Goal: Task Accomplishment & Management: Manage account settings

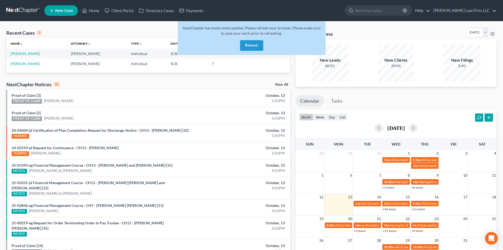
click at [262, 47] on button "Refresh" at bounding box center [251, 45] width 23 height 11
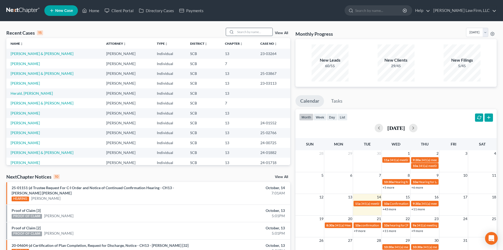
click at [267, 35] on input "search" at bounding box center [254, 32] width 37 height 8
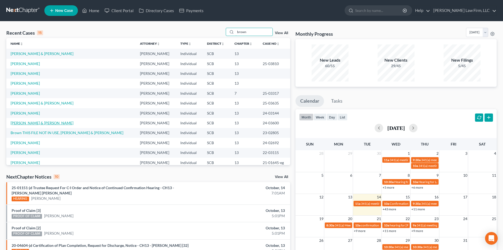
type input "brown"
click at [45, 123] on link "[PERSON_NAME] & [PERSON_NAME]" at bounding box center [42, 122] width 63 height 4
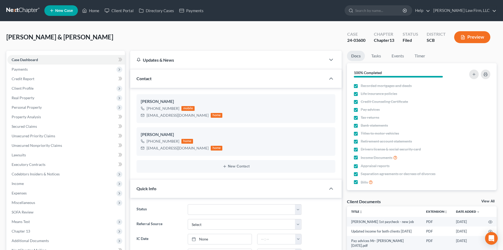
select select "3"
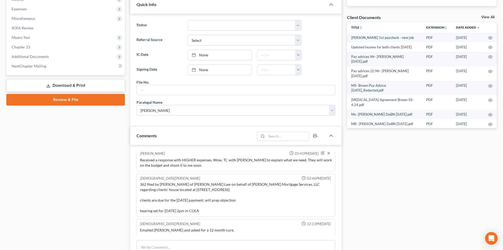
scroll to position [106, 0]
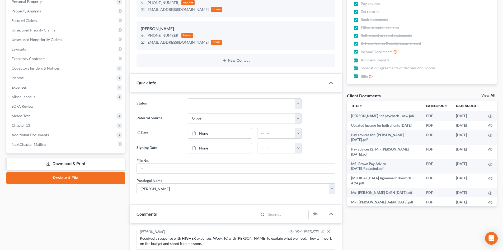
click at [491, 94] on link "View All" at bounding box center [488, 96] width 13 height 4
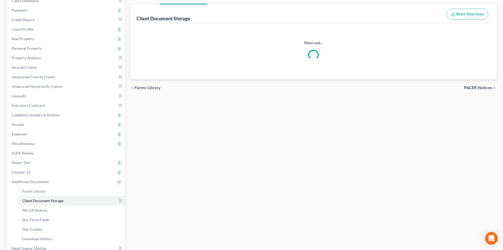
select select "6"
select select "16"
select select "15"
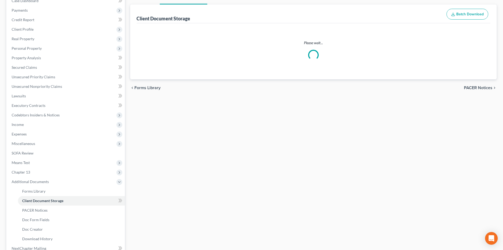
select select "15"
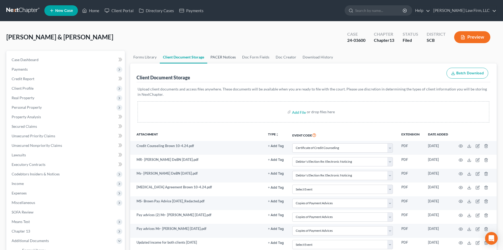
click at [217, 54] on link "PACER Notices" at bounding box center [223, 57] width 32 height 13
